Goal: Use online tool/utility: Utilize a website feature to perform a specific function

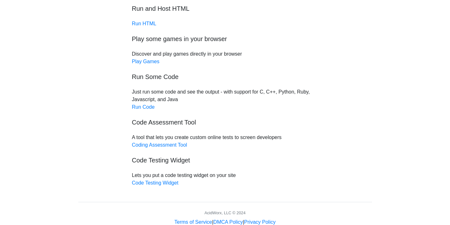
scroll to position [25, 0]
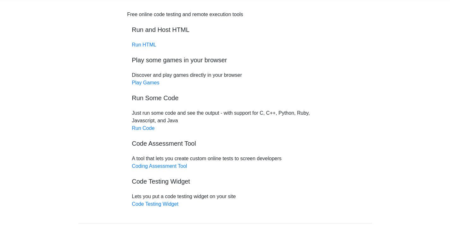
drag, startPoint x: 150, startPoint y: 116, endPoint x: 234, endPoint y: 117, distance: 83.3
click at [233, 117] on div "Free online code testing and remote execution tools Run and Host HTML Run HTML …" at bounding box center [225, 109] width 196 height 197
drag, startPoint x: 234, startPoint y: 117, endPoint x: 241, endPoint y: 115, distance: 7.7
click at [235, 116] on div "Free online code testing and remote execution tools Run and Host HTML Run HTML …" at bounding box center [225, 109] width 196 height 197
click at [155, 117] on div "Free online code testing and remote execution tools Run and Host HTML Run HTML …" at bounding box center [225, 109] width 196 height 197
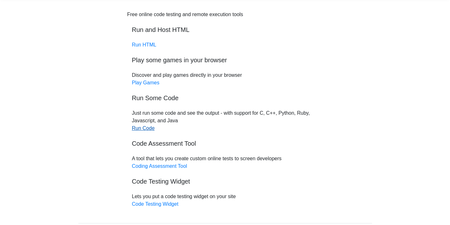
click at [145, 128] on link "Run Code" at bounding box center [143, 127] width 23 height 5
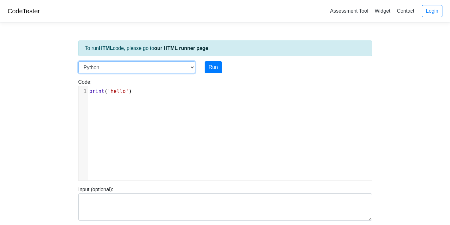
click at [185, 66] on select "C C++ Go Java Javascript Python Ruby" at bounding box center [136, 67] width 117 height 12
select select "javascript"
click at [78, 61] on select "C C++ Go Java Javascript Python Ruby" at bounding box center [136, 67] width 117 height 12
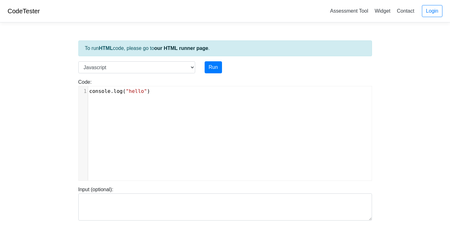
type textarea "​"
paste textarea
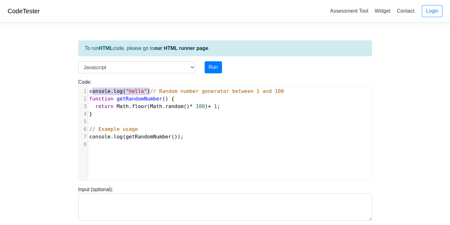
type textarea "console.log("hello")"
drag, startPoint x: 149, startPoint y: 91, endPoint x: 83, endPoint y: 92, distance: 65.3
click at [88, 92] on div "1 console . log ( "hello" ) // Random number generator between 1 and 100" at bounding box center [232, 91] width 288 height 8
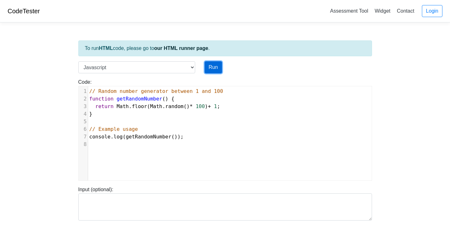
click at [215, 71] on button "Run" at bounding box center [212, 67] width 17 height 12
type input "https://codetester.io/runner?s=4QXOOAogX0"
type textarea "Stdout: 18"
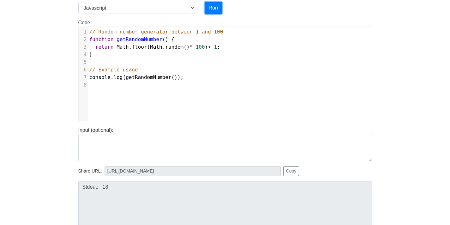
scroll to position [33, 0]
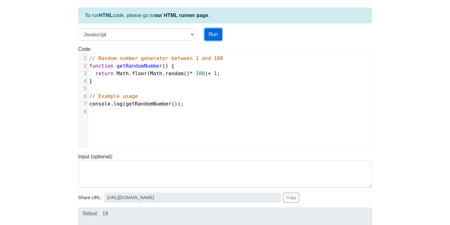
click at [209, 35] on button "Run" at bounding box center [212, 34] width 17 height 12
type input "https://codetester.io/runner?s=j2XjVwQbXy"
type textarea "Stdout: 48"
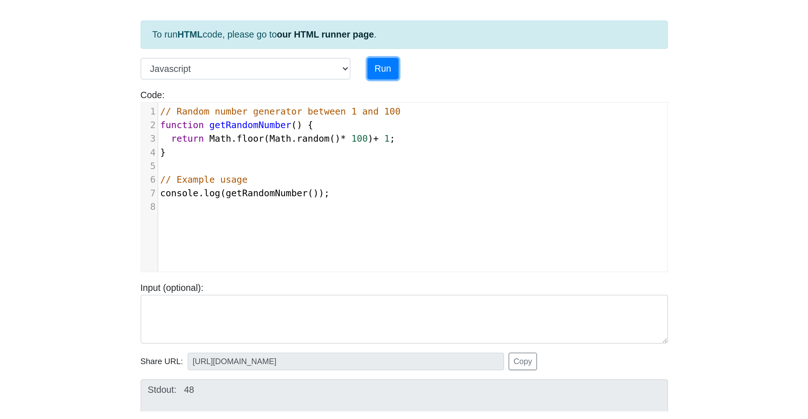
scroll to position [0, 0]
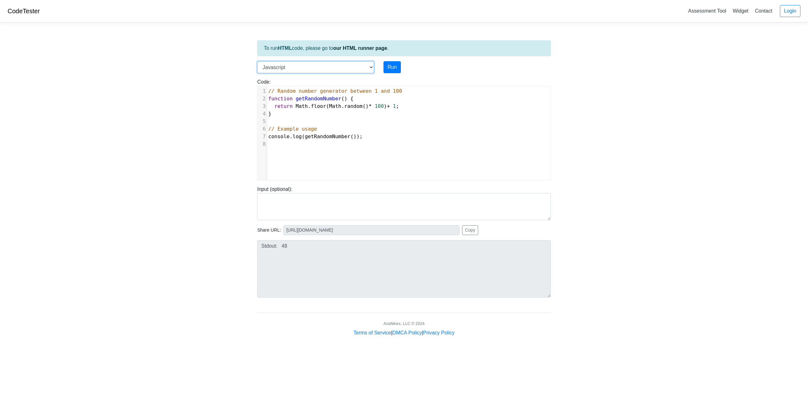
click at [314, 70] on select "C C++ Go Java Javascript Python Ruby" at bounding box center [315, 67] width 117 height 12
click at [257, 61] on select "C C++ Go Java Javascript Python Ruby" at bounding box center [315, 67] width 117 height 12
click at [339, 66] on select "C C++ Go Java Javascript Python Ruby" at bounding box center [315, 67] width 117 height 12
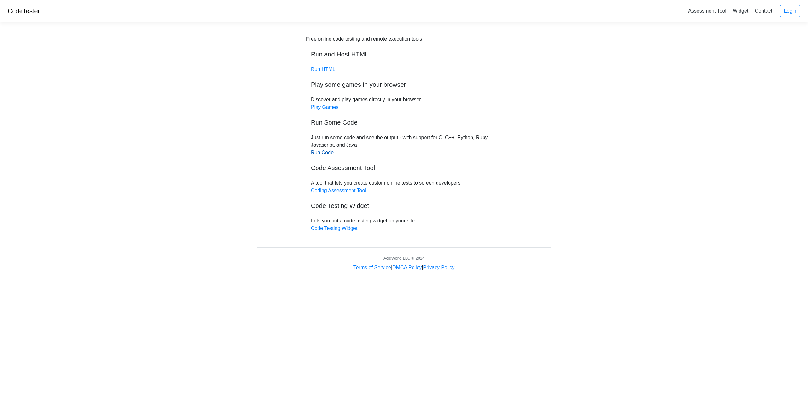
click at [324, 152] on link "Run Code" at bounding box center [322, 152] width 23 height 5
click at [330, 69] on link "Run HTML" at bounding box center [323, 69] width 24 height 5
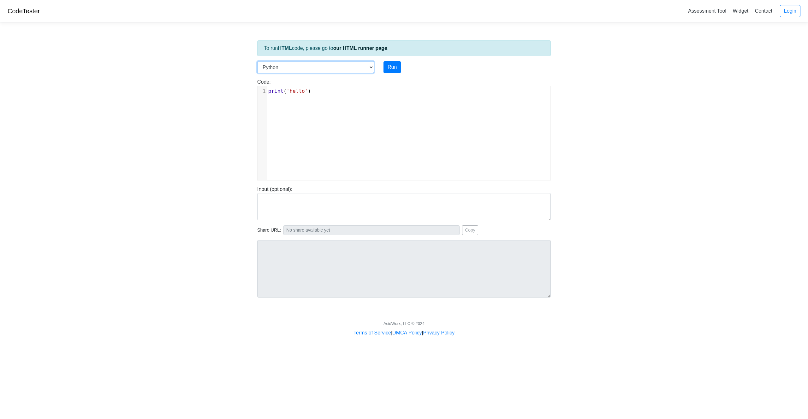
click at [359, 68] on select "C C++ Go Java Javascript Python Ruby" at bounding box center [315, 67] width 117 height 12
click at [300, 64] on select "C C++ Go Java Javascript Python Ruby" at bounding box center [315, 67] width 117 height 12
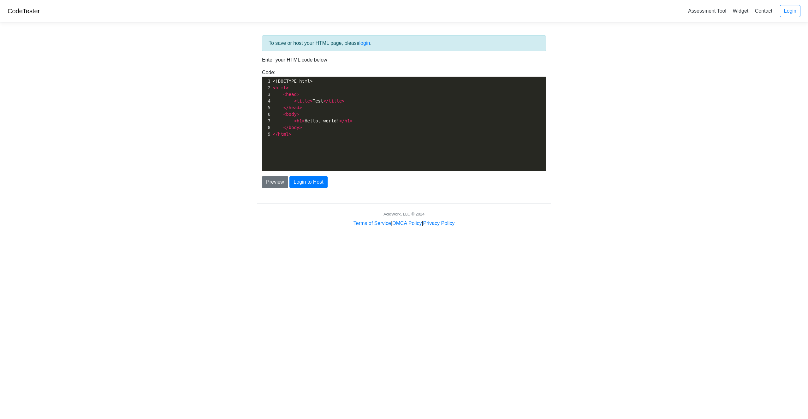
scroll to position [2, 0]
click at [285, 88] on span "html" at bounding box center [280, 87] width 11 height 5
